Goal: Check status: Check status

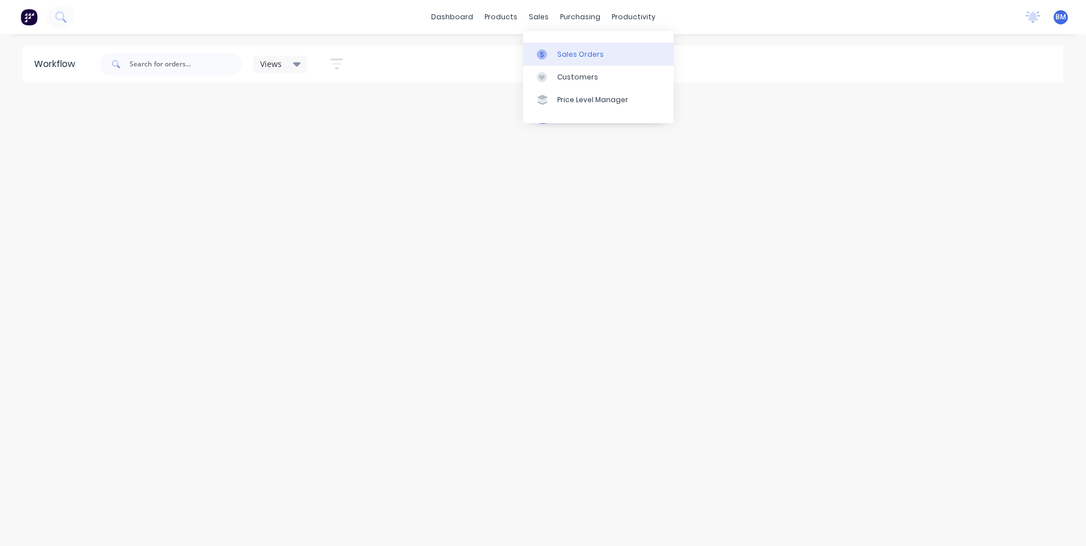
click at [557, 57] on div "Sales Orders" at bounding box center [580, 54] width 47 height 10
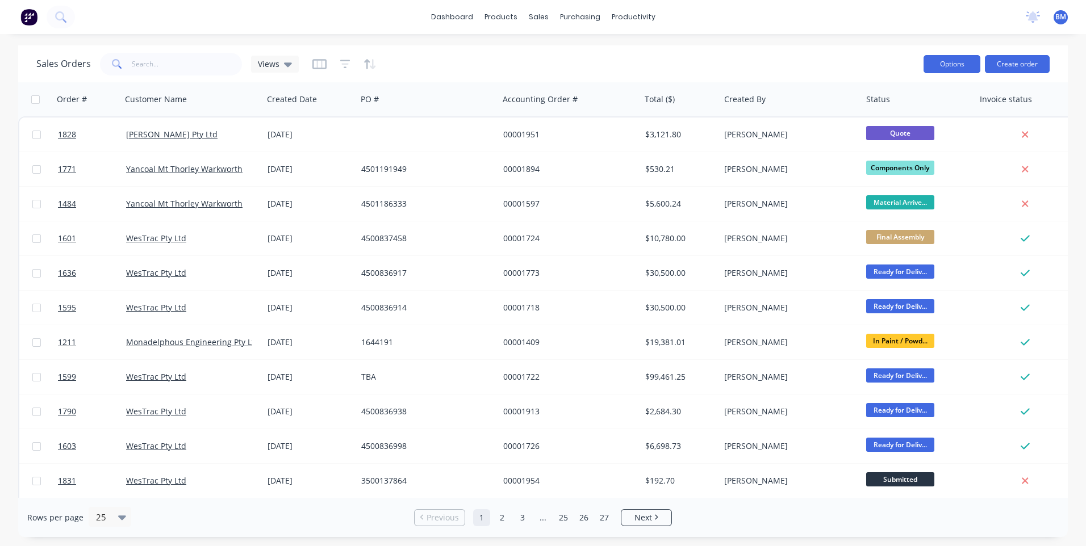
click at [936, 65] on button "Options" at bounding box center [951, 64] width 57 height 18
click at [587, 52] on div "Purchase Orders" at bounding box center [617, 54] width 60 height 10
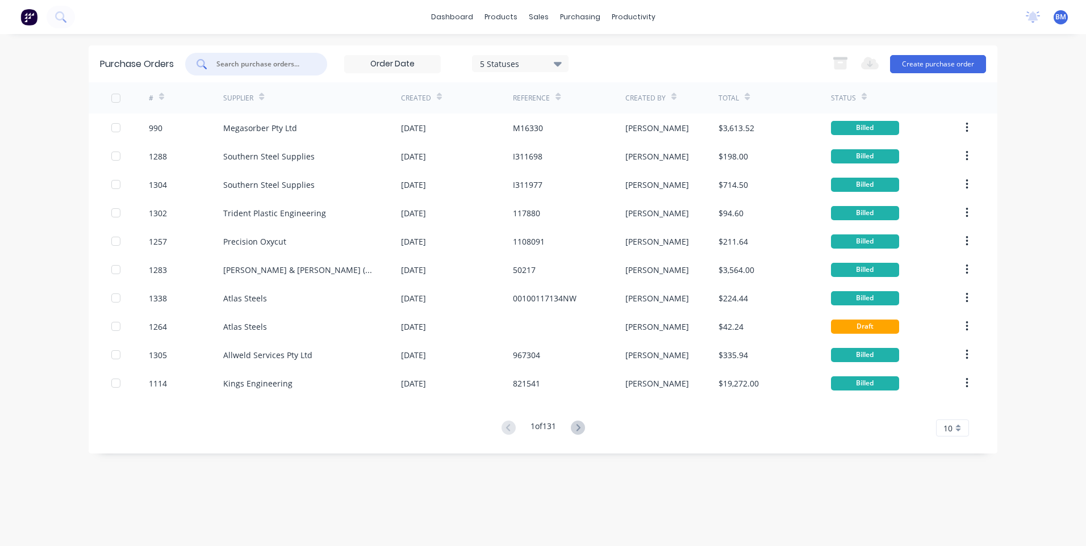
click at [296, 68] on input "text" at bounding box center [262, 63] width 94 height 11
type input "total engraving"
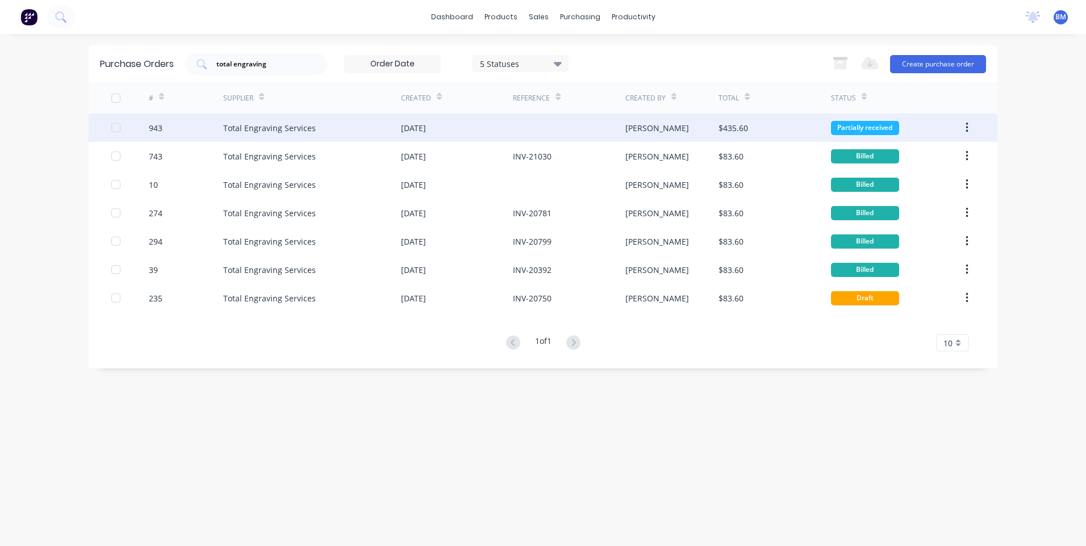
click at [232, 126] on div "Total Engraving Services" at bounding box center [269, 128] width 93 height 12
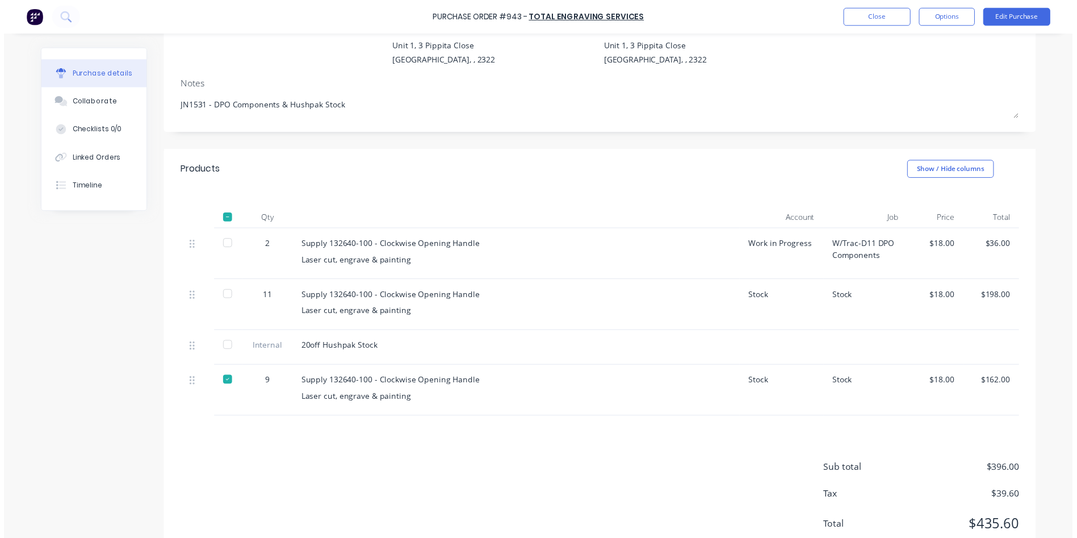
scroll to position [57, 0]
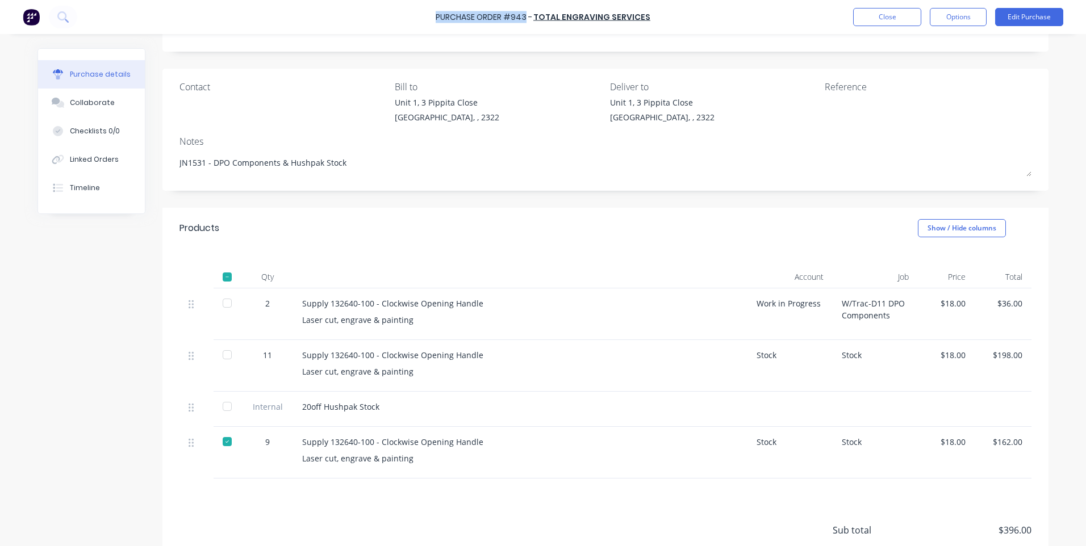
drag, startPoint x: 529, startPoint y: 17, endPoint x: 441, endPoint y: 20, distance: 87.5
click at [441, 20] on div "Purchase Order #943 -" at bounding box center [484, 17] width 97 height 12
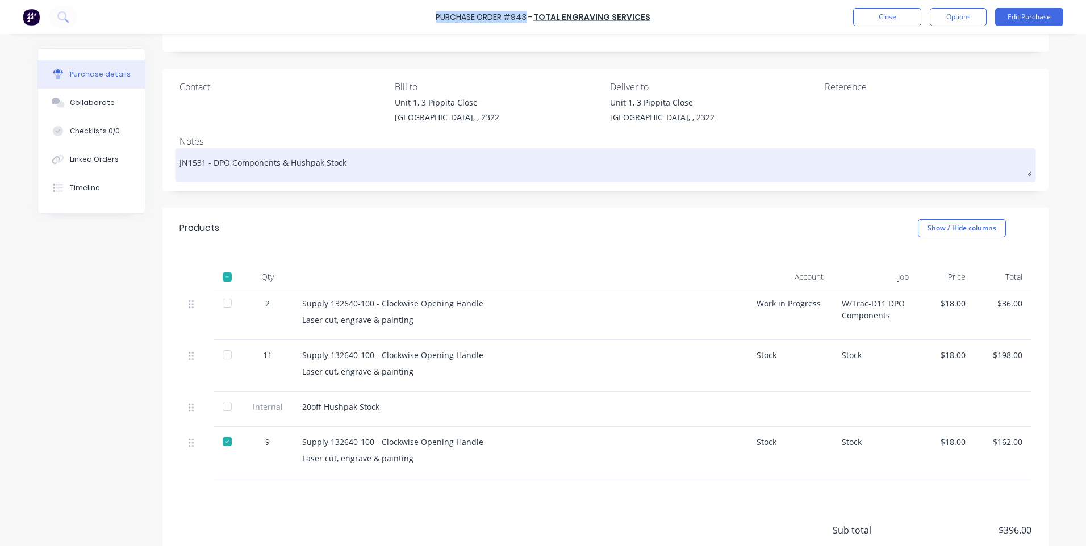
copy div "Purchase Order #943"
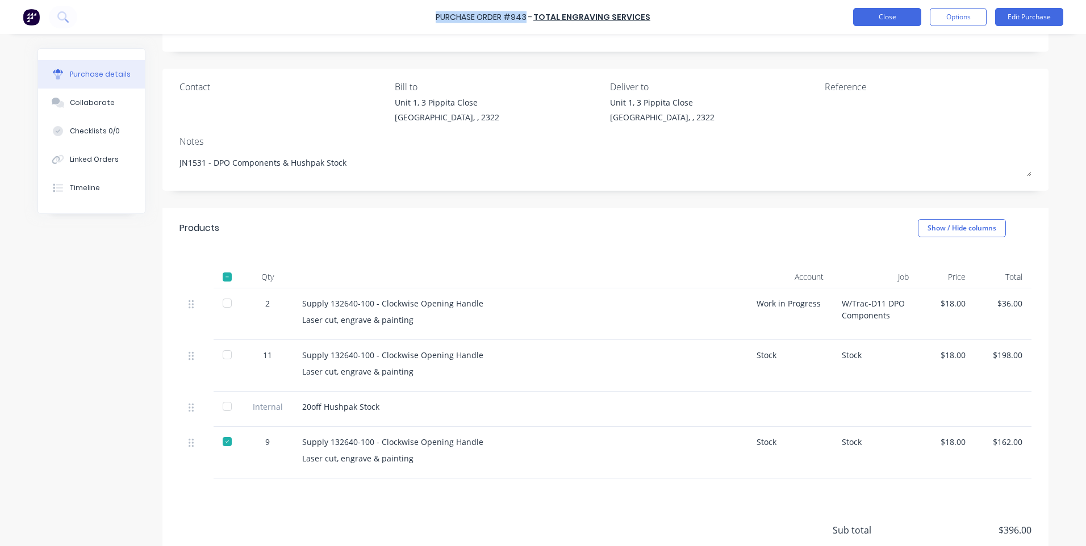
click at [869, 19] on button "Close" at bounding box center [887, 17] width 68 height 18
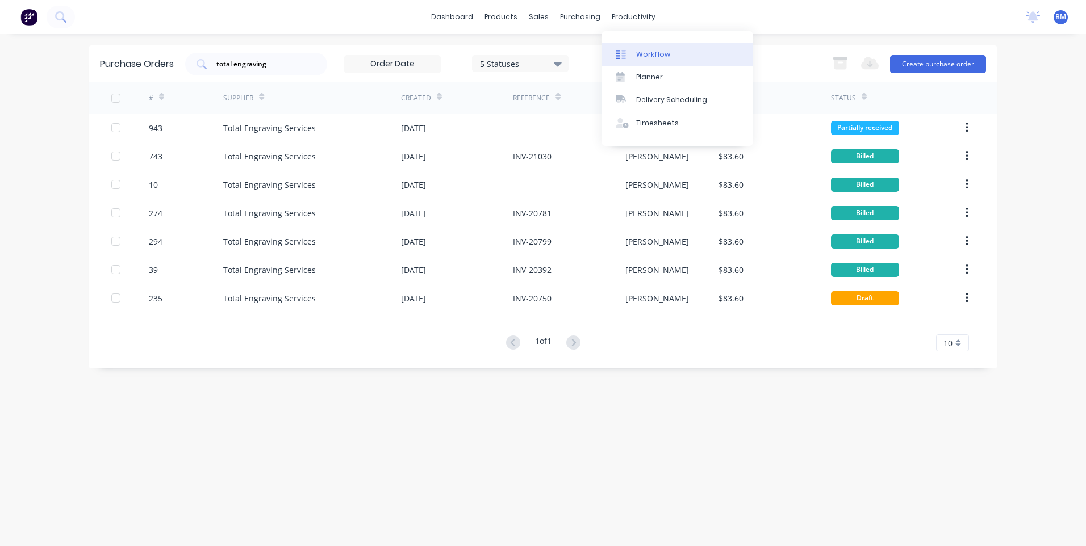
click at [660, 58] on div "Workflow" at bounding box center [653, 54] width 34 height 10
